Goal: Information Seeking & Learning: Learn about a topic

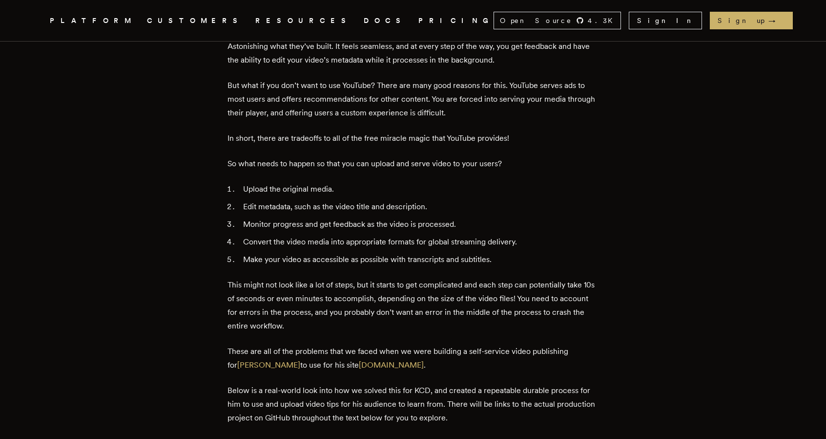
scroll to position [433, 0]
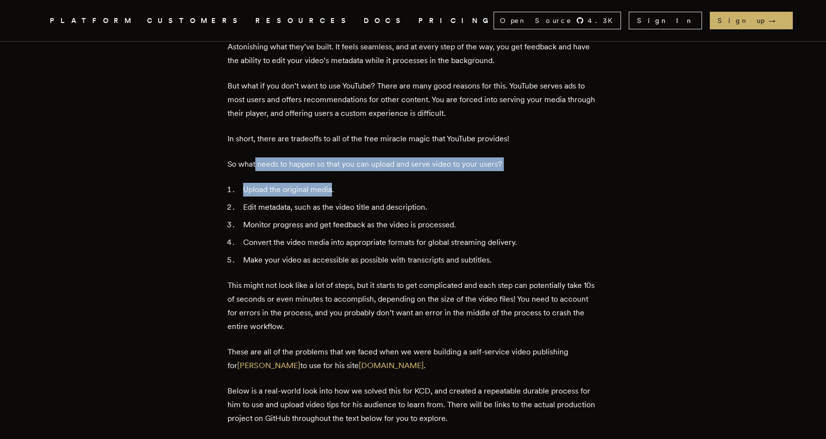
drag, startPoint x: 260, startPoint y: 168, endPoint x: 338, endPoint y: 177, distance: 78.3
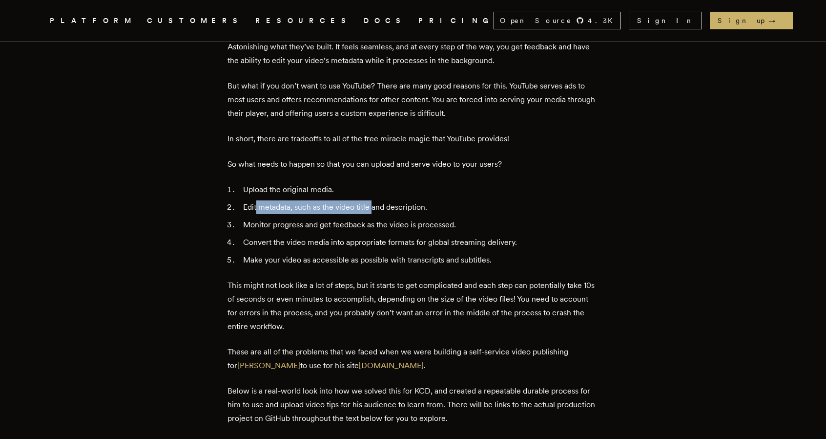
drag, startPoint x: 260, startPoint y: 201, endPoint x: 378, endPoint y: 205, distance: 117.3
click at [378, 205] on li "Edit metadata, such as the video title and description." at bounding box center [419, 207] width 359 height 14
drag, startPoint x: 378, startPoint y: 205, endPoint x: 399, endPoint y: 207, distance: 21.6
click at [399, 207] on li "Edit metadata, such as the video title and description." at bounding box center [419, 207] width 359 height 14
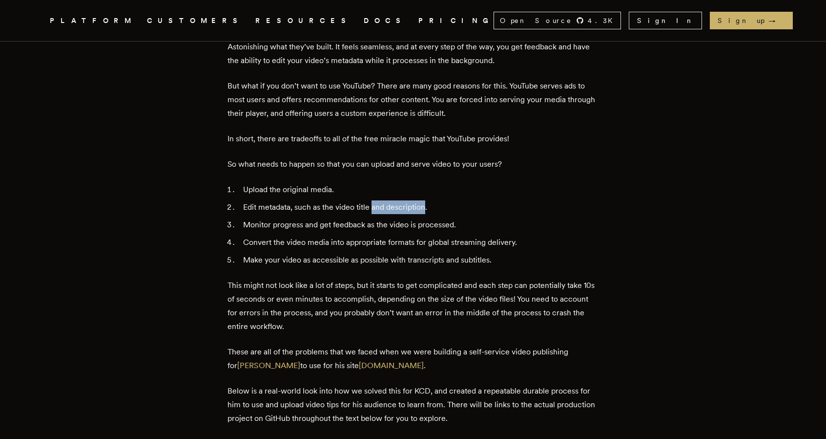
click at [399, 207] on li "Edit metadata, such as the video title and description." at bounding box center [419, 207] width 359 height 14
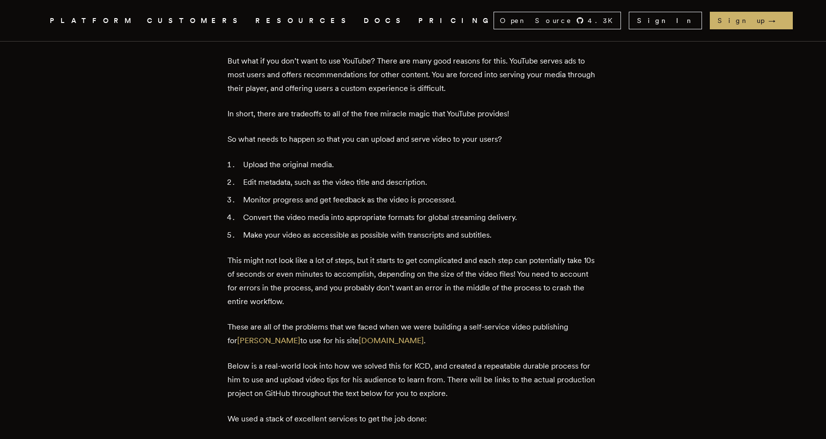
scroll to position [460, 0]
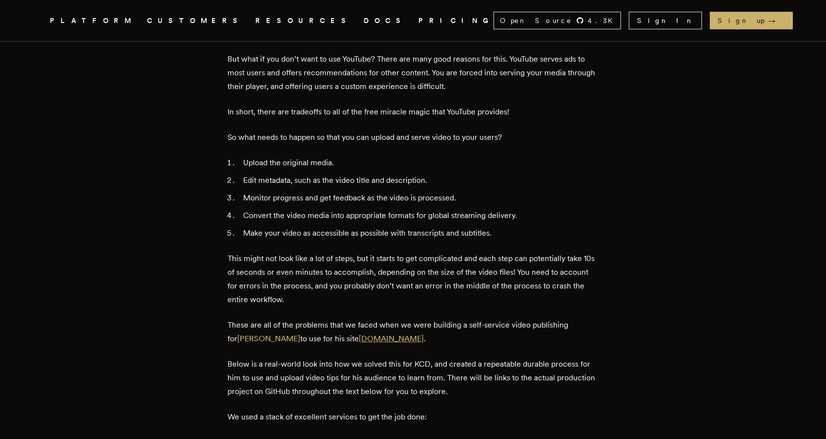
click at [367, 336] on link "[DOMAIN_NAME]" at bounding box center [391, 338] width 65 height 9
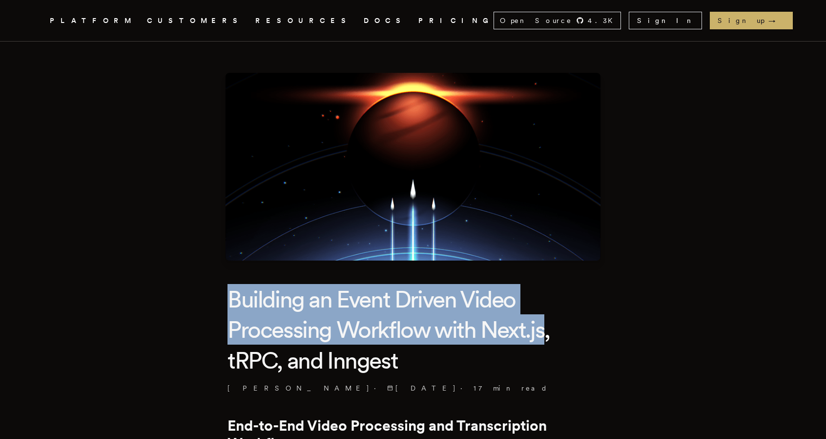
drag, startPoint x: 232, startPoint y: 288, endPoint x: 545, endPoint y: 316, distance: 314.8
click at [545, 317] on h1 "Building an Event Driven Video Processing Workflow with Next.js, tRPC, and Inng…" at bounding box center [413, 329] width 371 height 91
click at [545, 312] on h1 "Building an Event Driven Video Processing Workflow with Next.js, tRPC, and Inng…" at bounding box center [413, 329] width 371 height 91
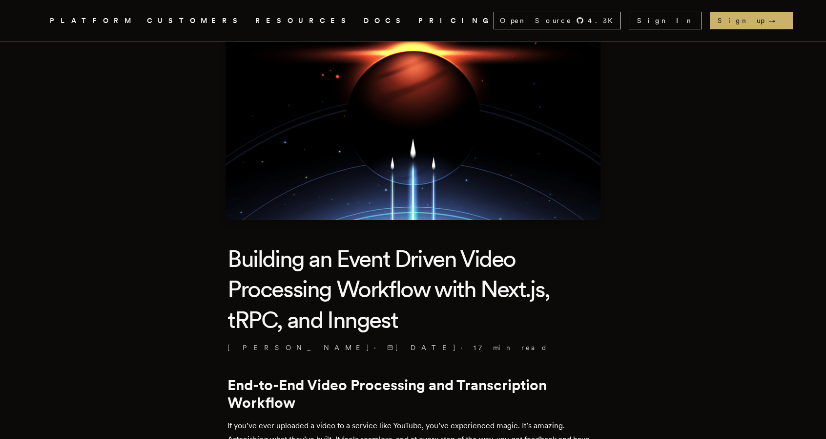
scroll to position [342, 0]
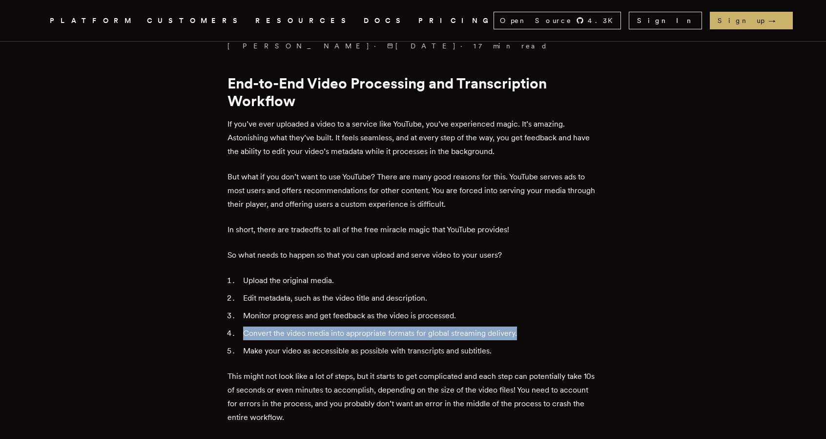
drag, startPoint x: 248, startPoint y: 330, endPoint x: 527, endPoint y: 337, distance: 279.0
click at [526, 337] on li "Convert the video media into appropriate formats for global streaming delivery." at bounding box center [419, 333] width 359 height 14
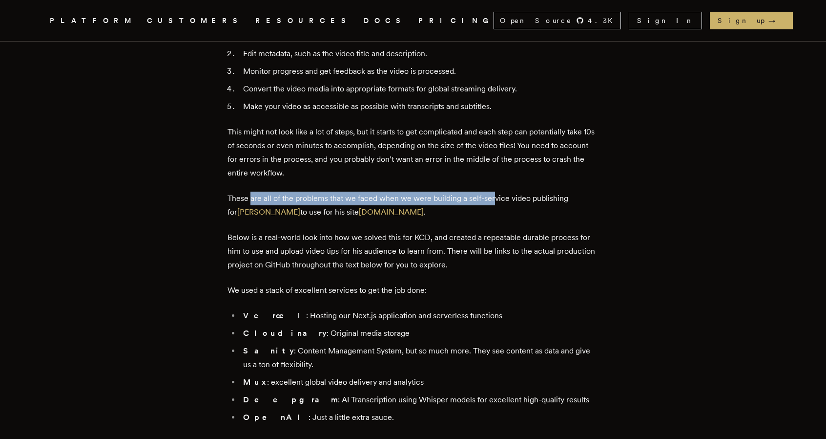
drag, startPoint x: 254, startPoint y: 194, endPoint x: 505, endPoint y: 201, distance: 250.2
click at [499, 202] on p "These are all of the problems that we faced when we were building a self-servic…" at bounding box center [413, 204] width 371 height 27
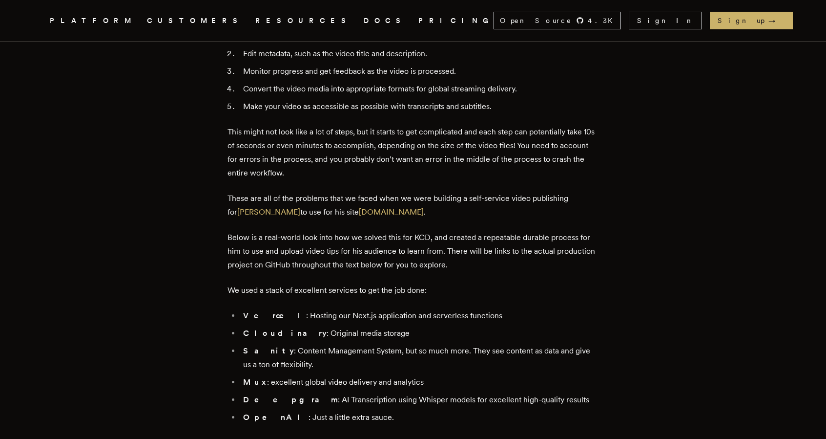
click at [506, 201] on p "These are all of the problems that we faced when we were building a self-servic…" at bounding box center [413, 204] width 371 height 27
drag, startPoint x: 485, startPoint y: 196, endPoint x: 508, endPoint y: 202, distance: 24.2
click at [508, 202] on p "These are all of the problems that we faced when we were building a self-servic…" at bounding box center [413, 204] width 371 height 27
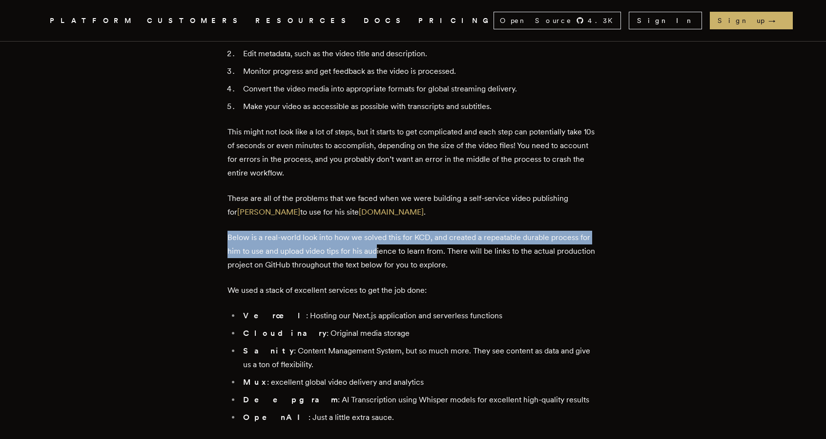
drag, startPoint x: 245, startPoint y: 247, endPoint x: 379, endPoint y: 250, distance: 133.9
click at [379, 250] on p "Below is a real-world look into how we solved this for KCD, and created a repea…" at bounding box center [413, 251] width 371 height 41
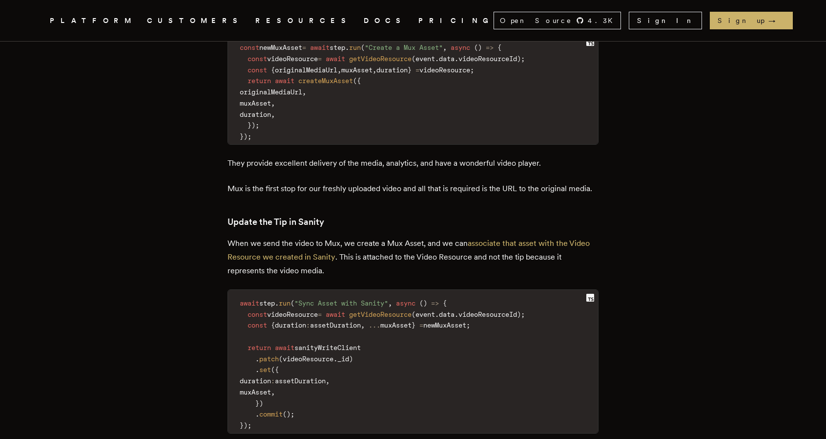
scroll to position [4885, 0]
